Goal: Transaction & Acquisition: Book appointment/travel/reservation

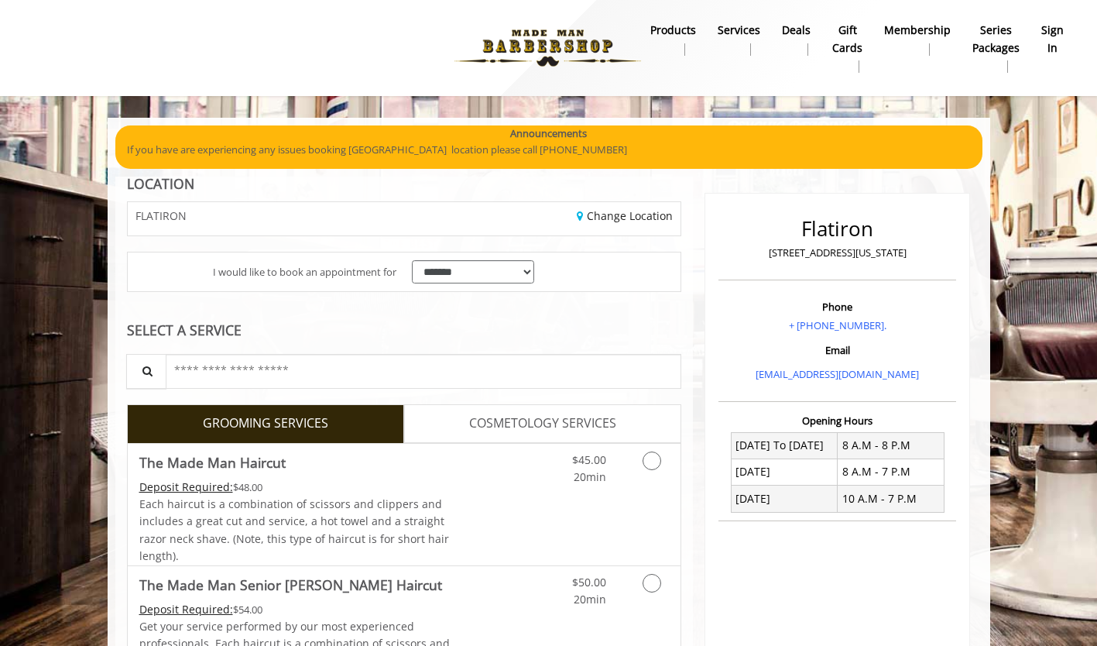
click at [529, 431] on span "COSMETOLOGY SERVICES" at bounding box center [542, 424] width 147 height 20
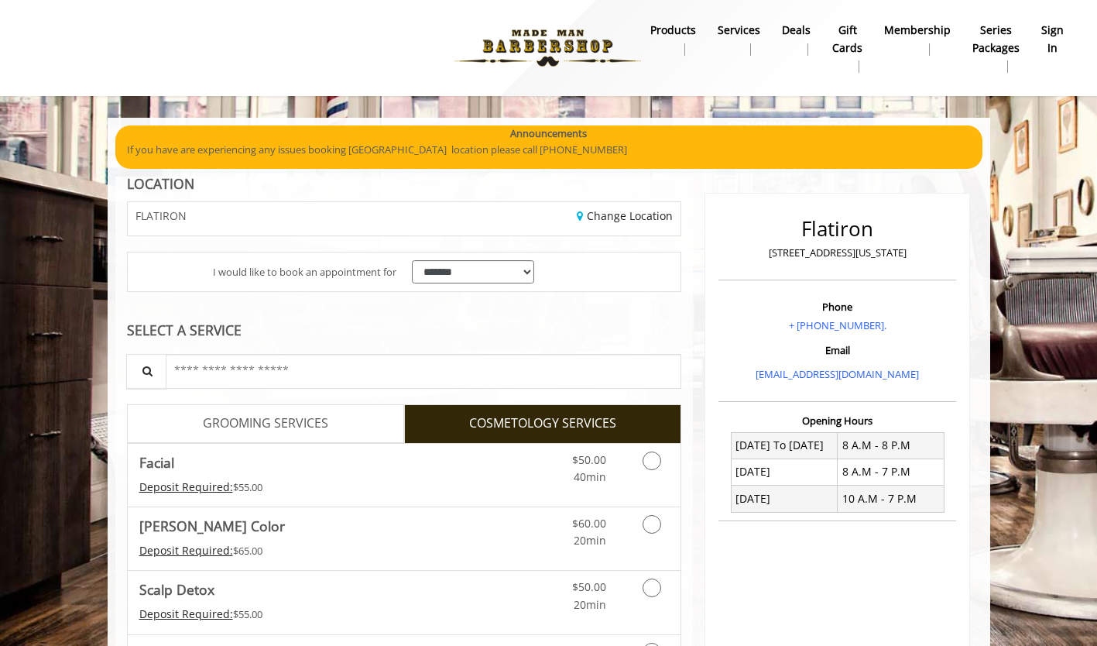
click at [332, 418] on link "GROOMING SERVICES" at bounding box center [265, 423] width 277 height 39
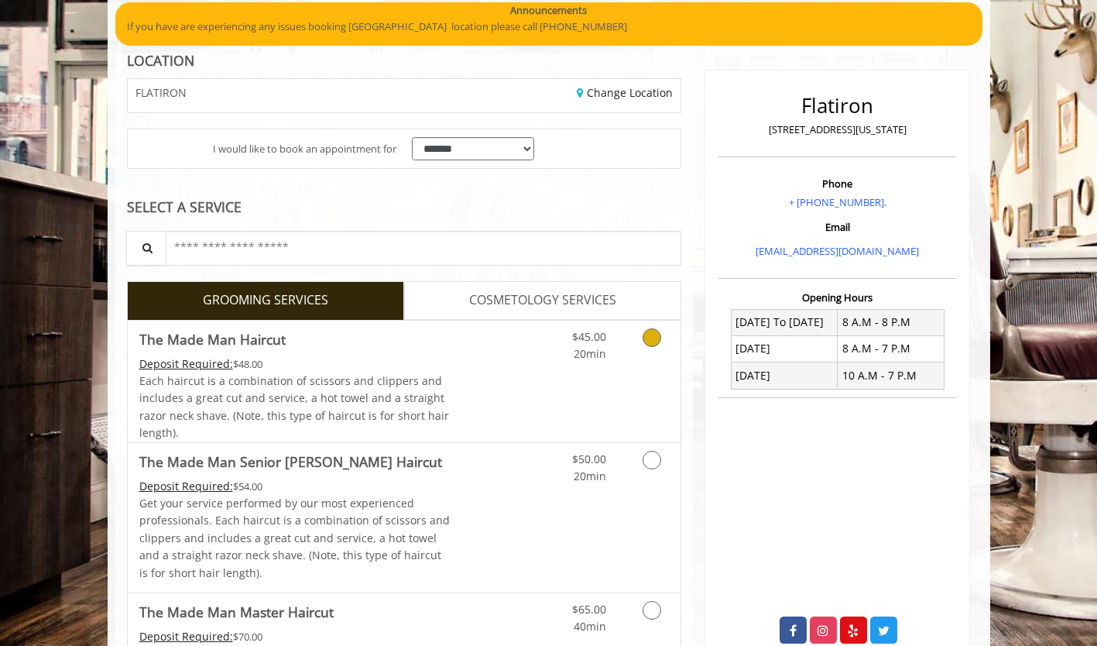
click at [604, 334] on span "$45.00" at bounding box center [589, 336] width 34 height 15
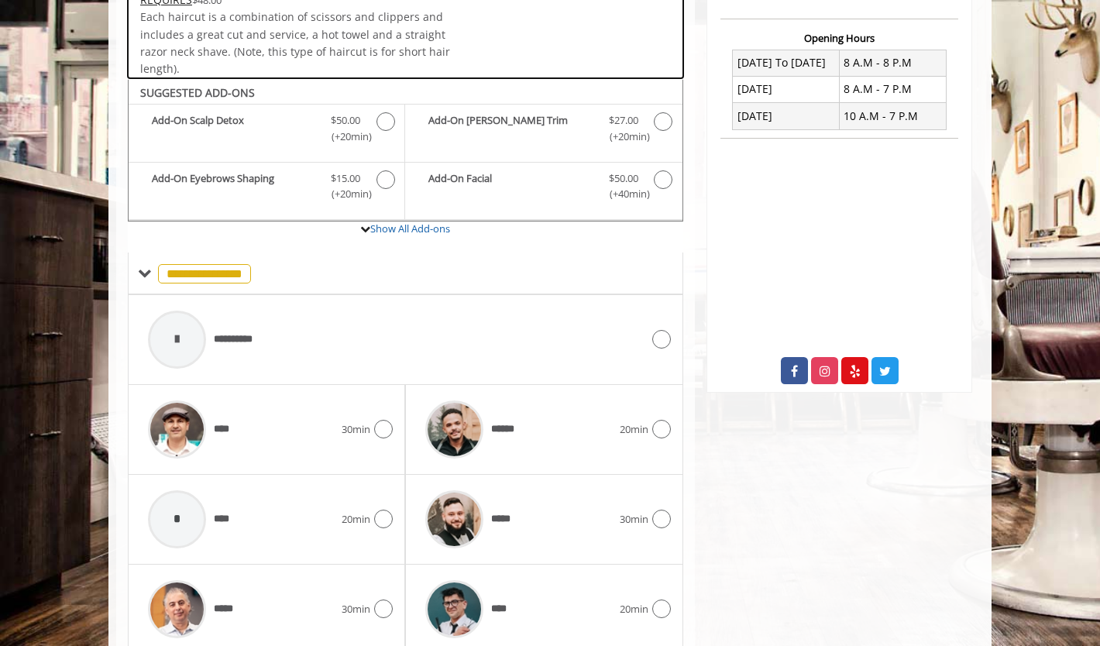
scroll to position [460, 0]
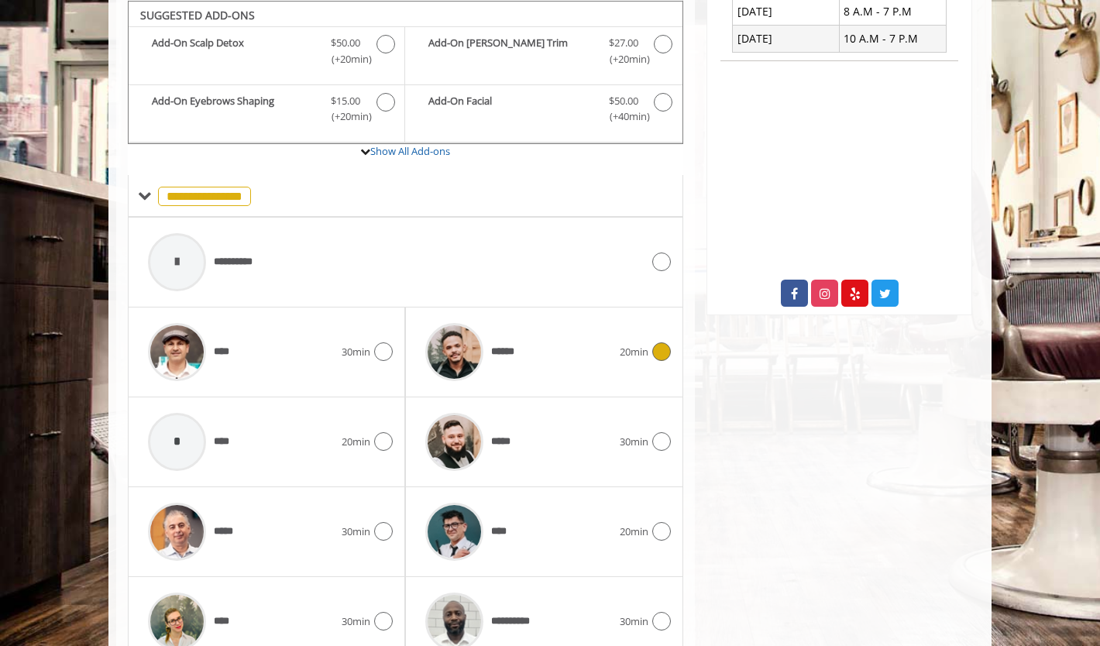
click at [503, 346] on span "******" at bounding box center [505, 352] width 29 height 16
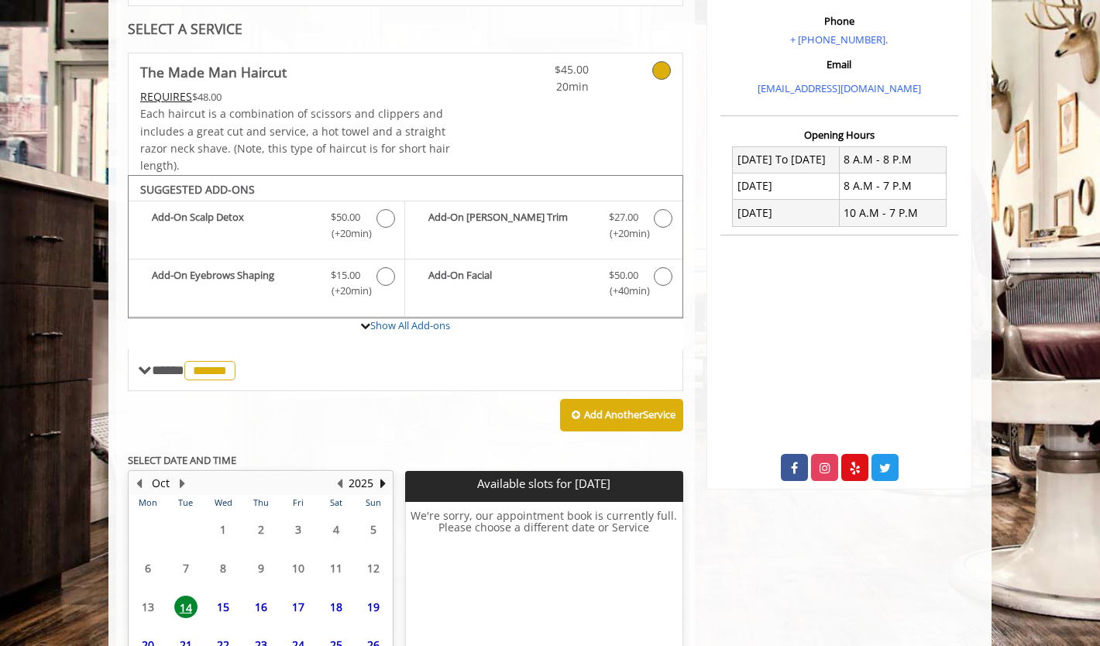
scroll to position [428, 0]
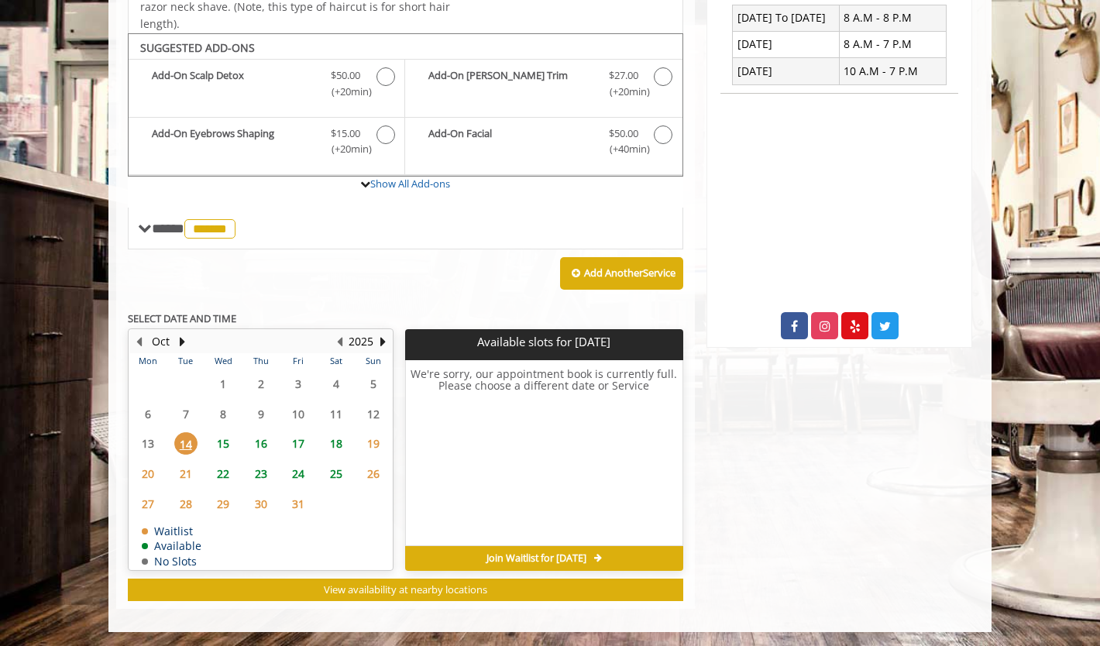
click at [266, 443] on span "16" at bounding box center [260, 443] width 23 height 22
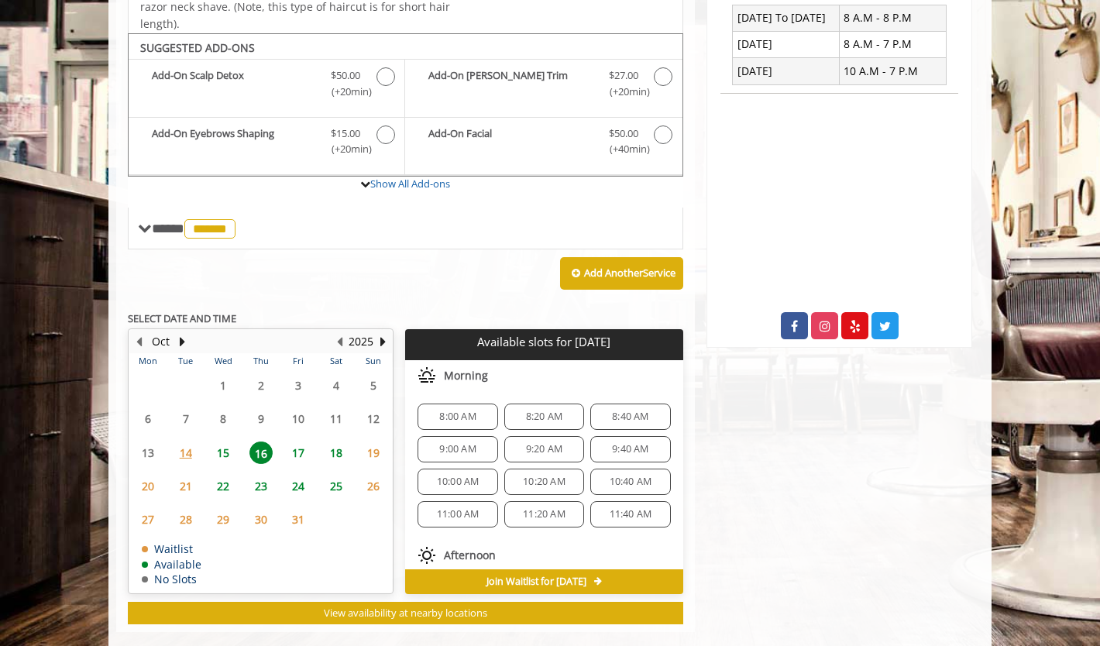
scroll to position [451, 0]
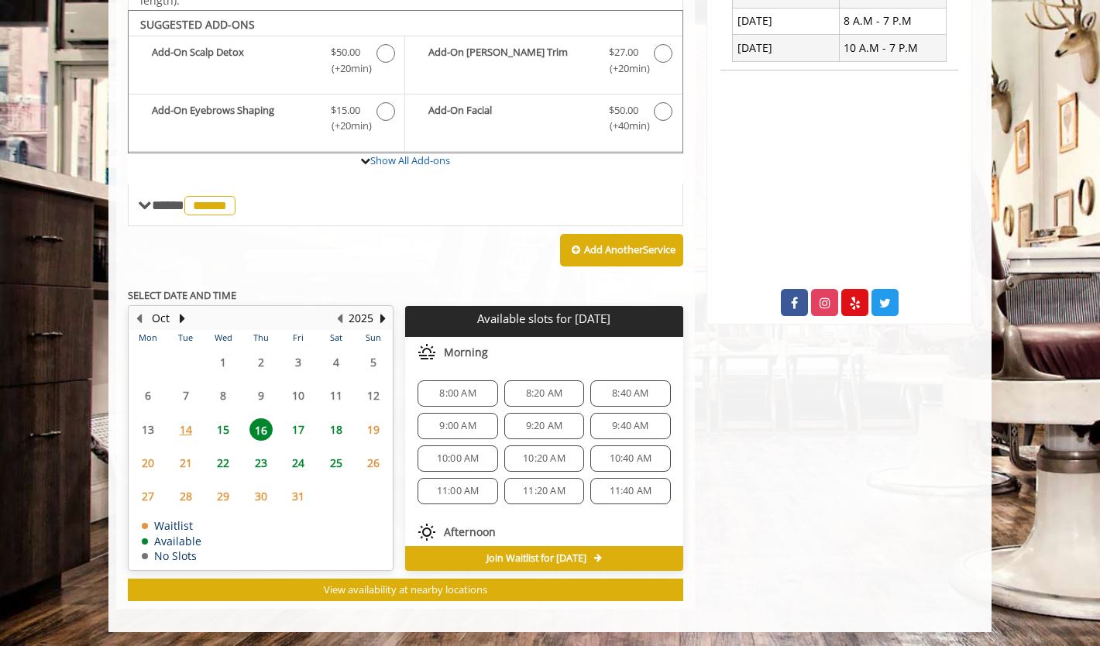
click at [458, 393] on span "8:00 AM" at bounding box center [457, 393] width 36 height 12
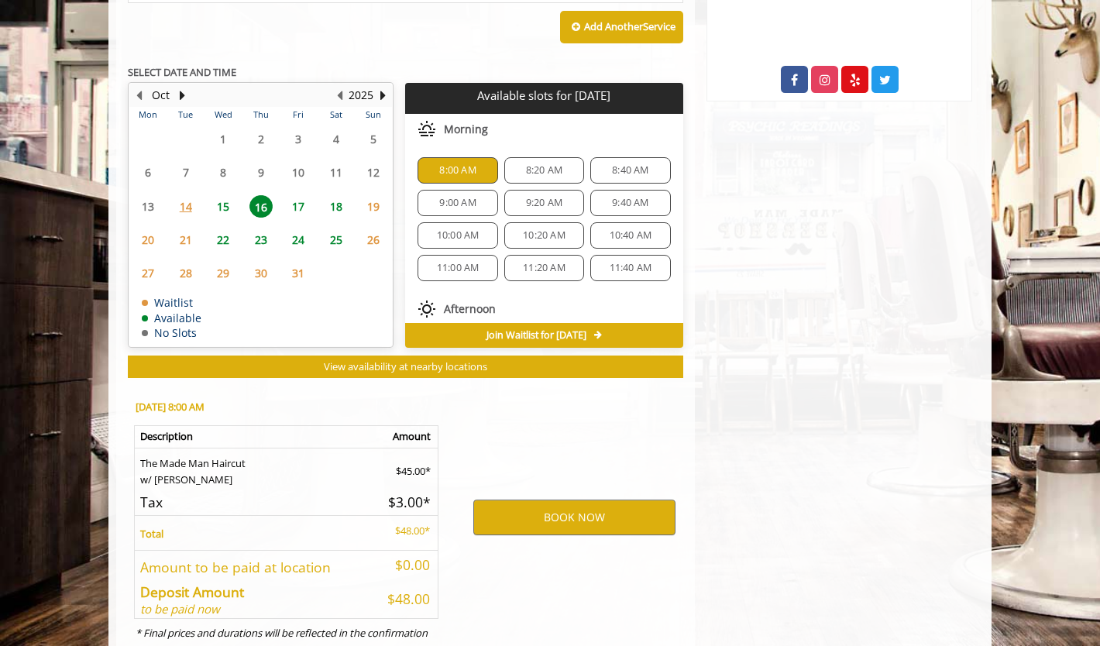
scroll to position [731, 0]
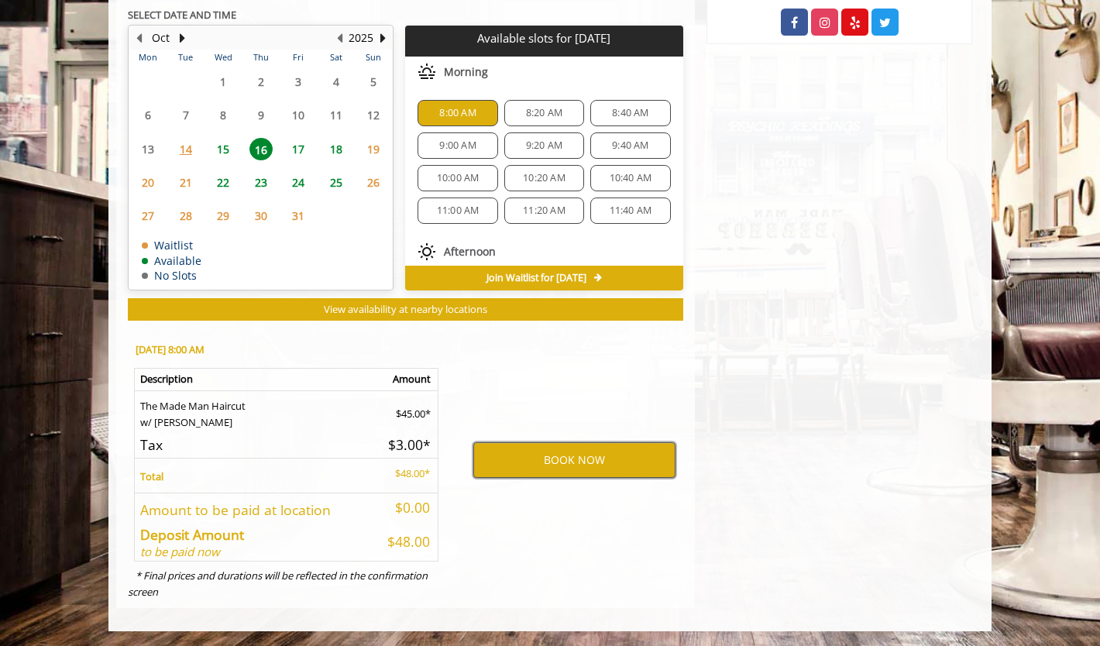
click at [571, 458] on button "BOOK NOW" at bounding box center [574, 460] width 202 height 36
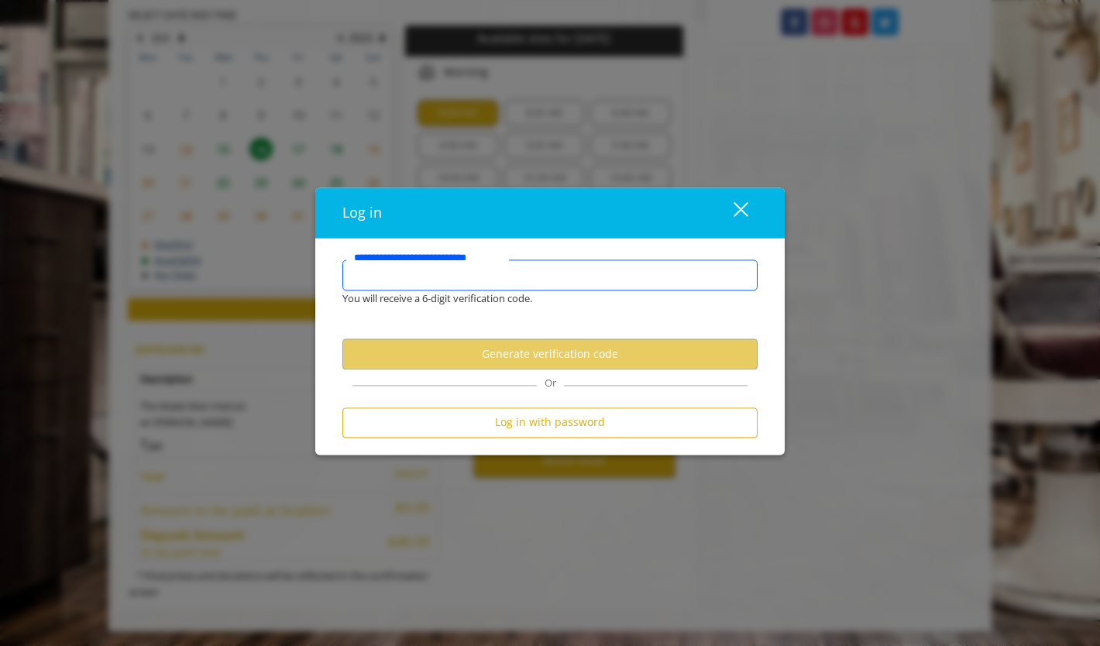
click at [492, 276] on input "**********" at bounding box center [549, 274] width 415 height 31
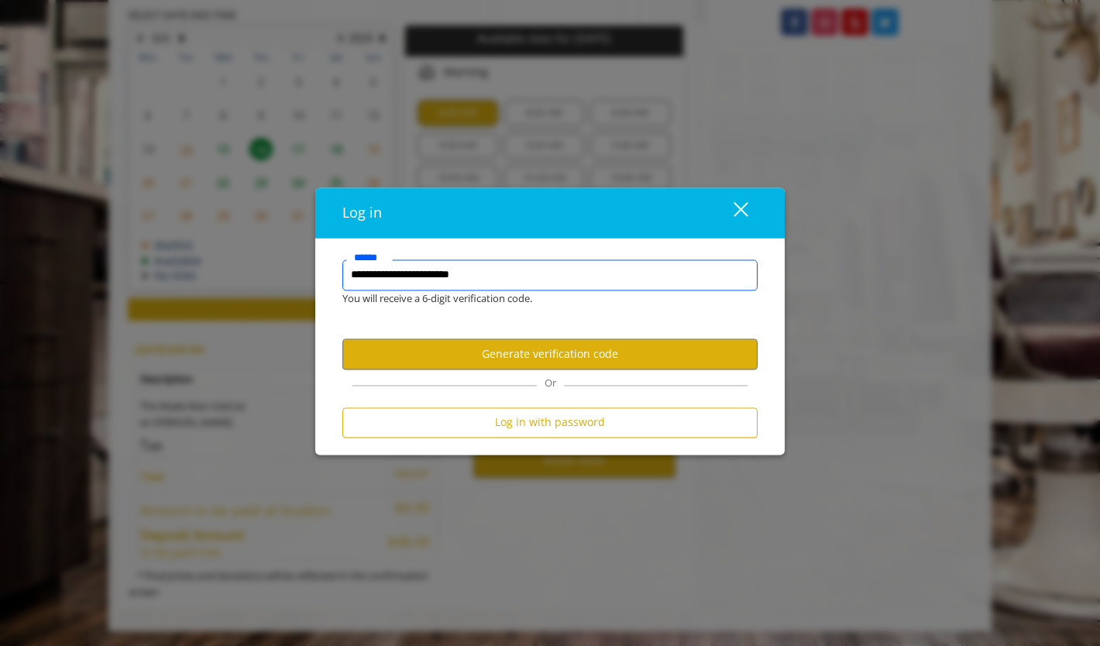
type input "**********"
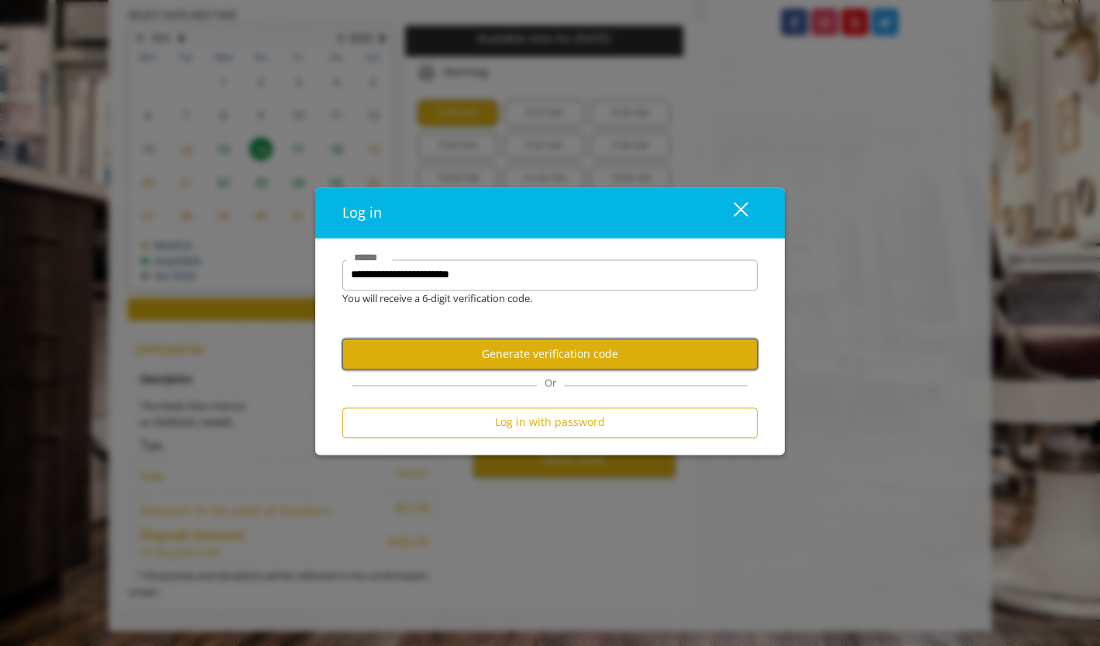
click at [540, 353] on button "Generate verification code" at bounding box center [549, 354] width 415 height 30
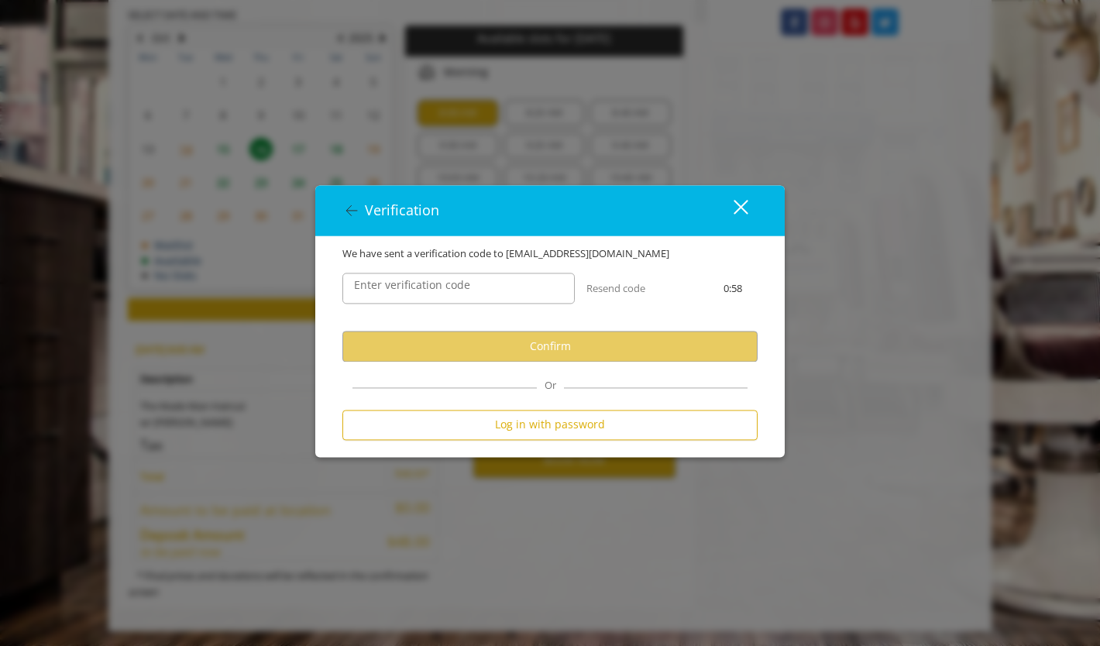
click at [467, 290] on label "Enter verification code" at bounding box center [412, 285] width 132 height 17
click at [467, 290] on input "Enter verification code" at bounding box center [458, 288] width 232 height 31
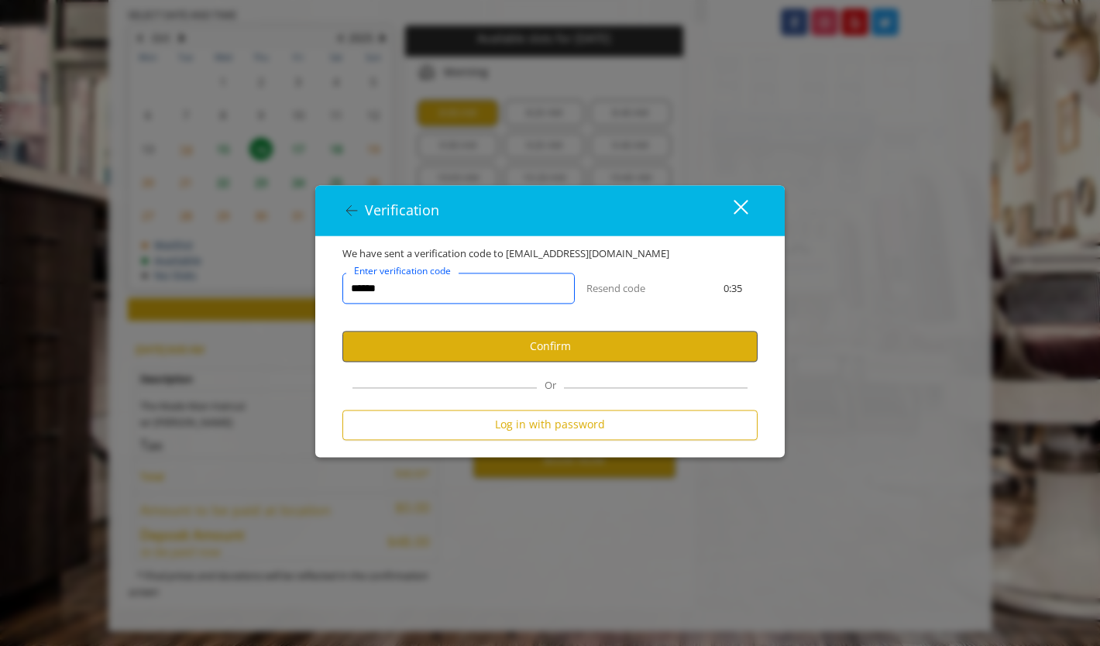
type input "******"
click at [518, 342] on button "Confirm" at bounding box center [549, 346] width 415 height 30
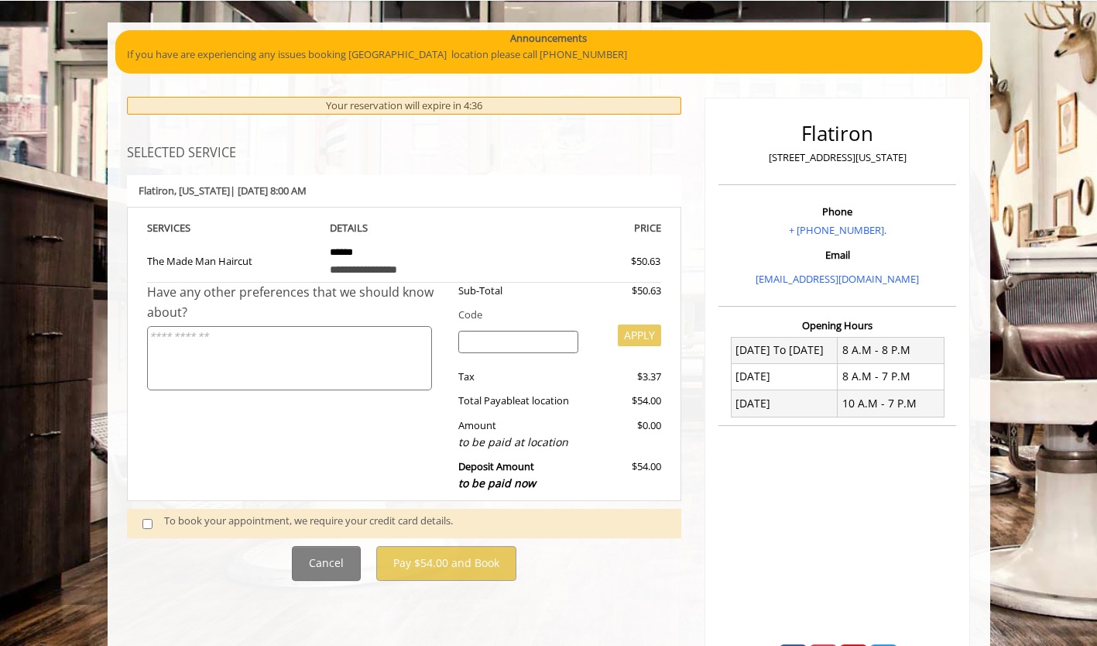
scroll to position [278, 0]
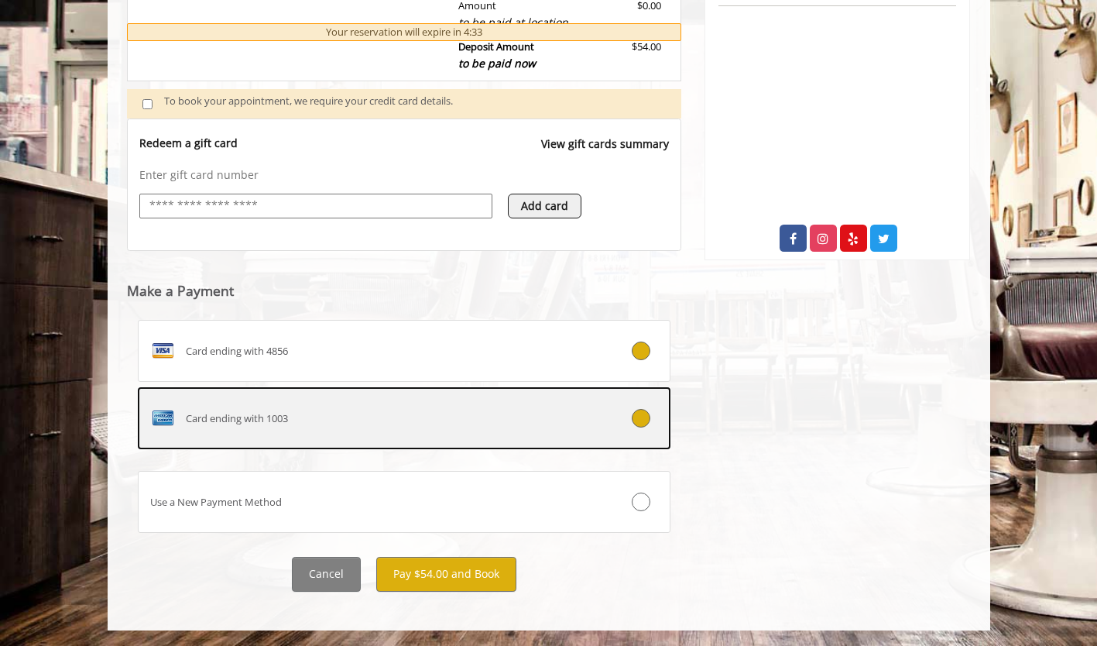
click at [435, 431] on label "Card ending with 1003" at bounding box center [405, 418] width 534 height 62
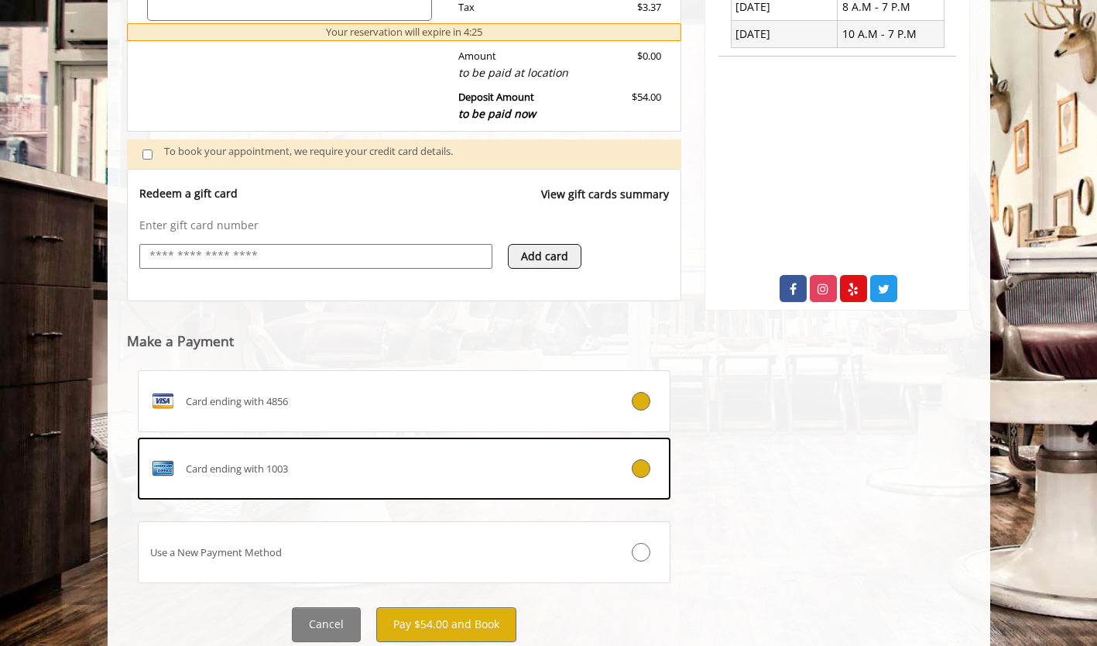
scroll to position [515, 0]
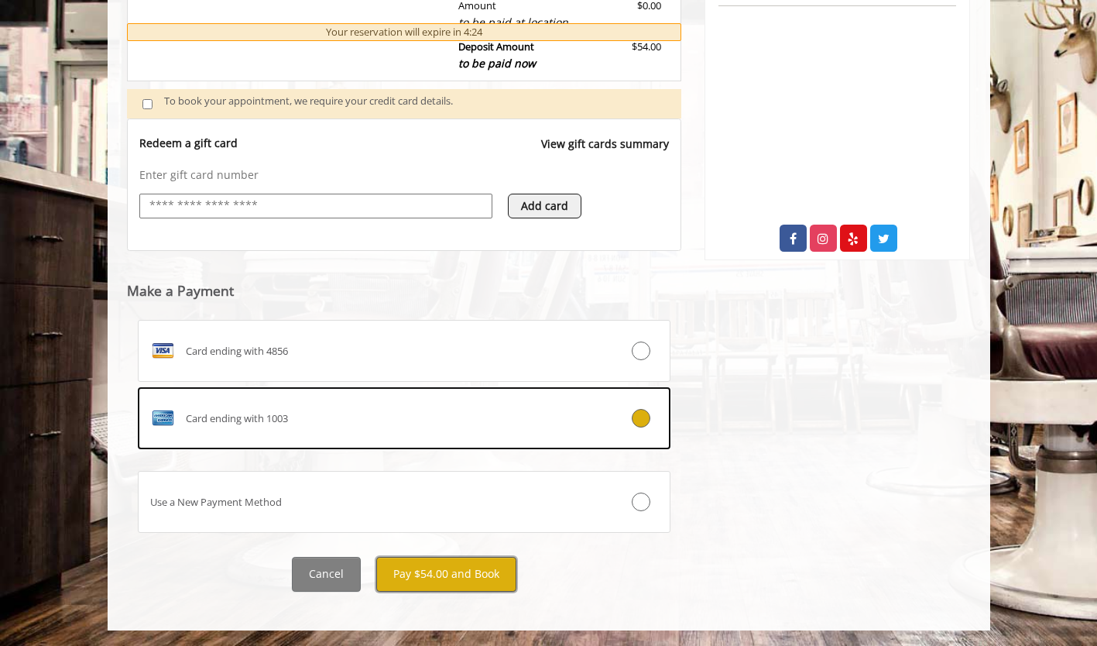
click at [433, 579] on button "Pay $54.00 and Book" at bounding box center [446, 574] width 140 height 35
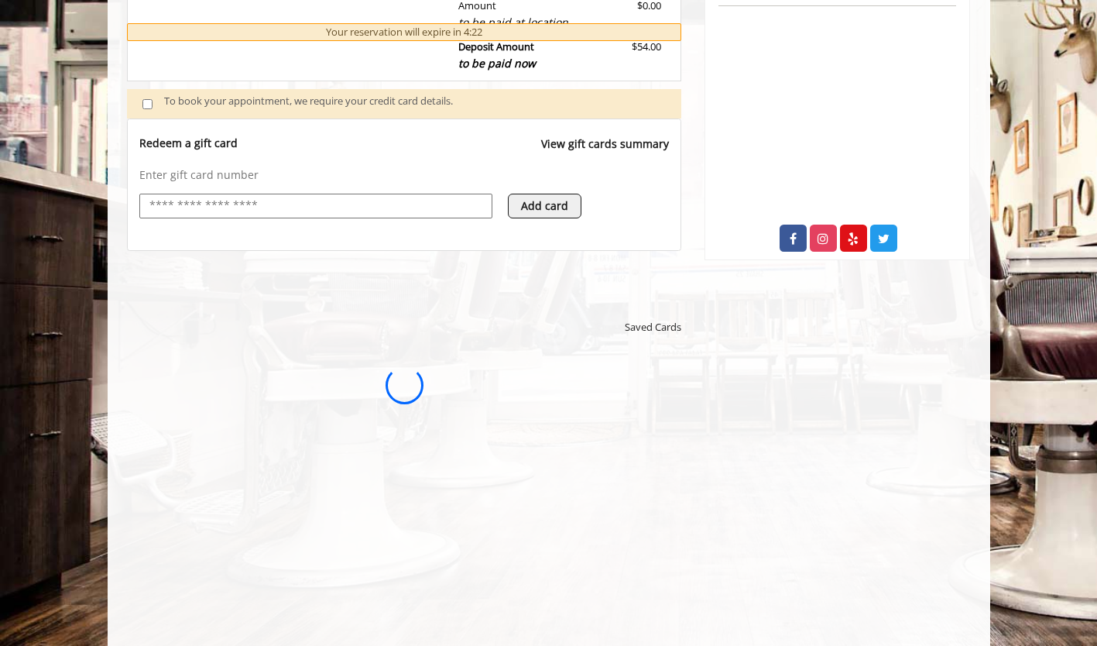
scroll to position [0, 0]
